Goal: Task Accomplishment & Management: Use online tool/utility

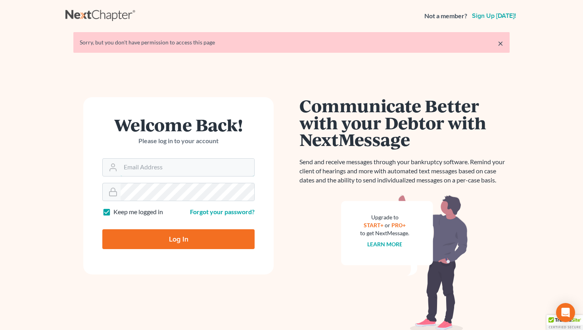
type input "[EMAIL_ADDRESS][DOMAIN_NAME]"
click at [178, 243] on input "Log In" at bounding box center [178, 239] width 152 height 20
type input "Thinking..."
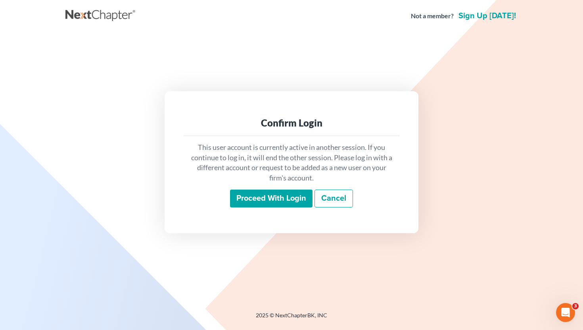
click at [251, 204] on input "Proceed with login" at bounding box center [271, 198] width 82 height 18
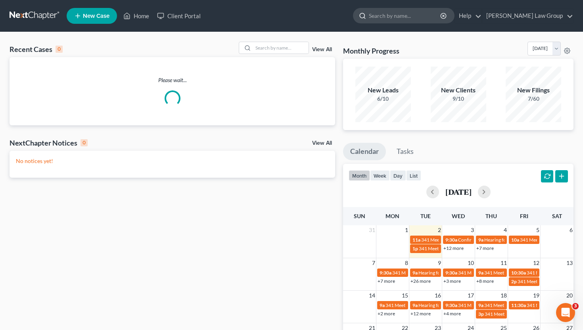
click at [430, 15] on input "search" at bounding box center [405, 15] width 73 height 15
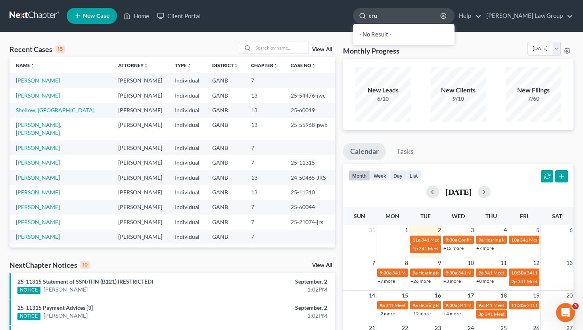
type input "cruz"
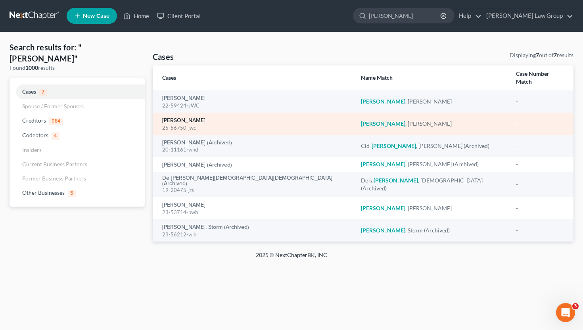
click at [188, 118] on link "Cruz, Marilynn" at bounding box center [183, 121] width 43 height 6
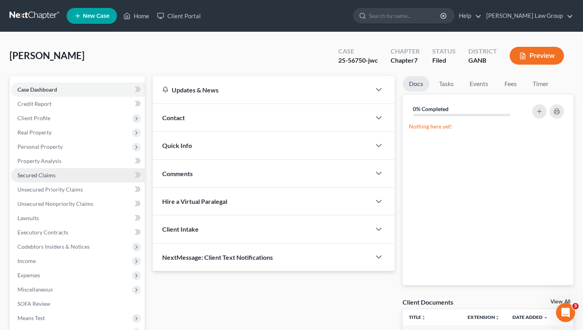
click at [54, 178] on link "Secured Claims" at bounding box center [78, 175] width 134 height 14
